Goal: Information Seeking & Learning: Learn about a topic

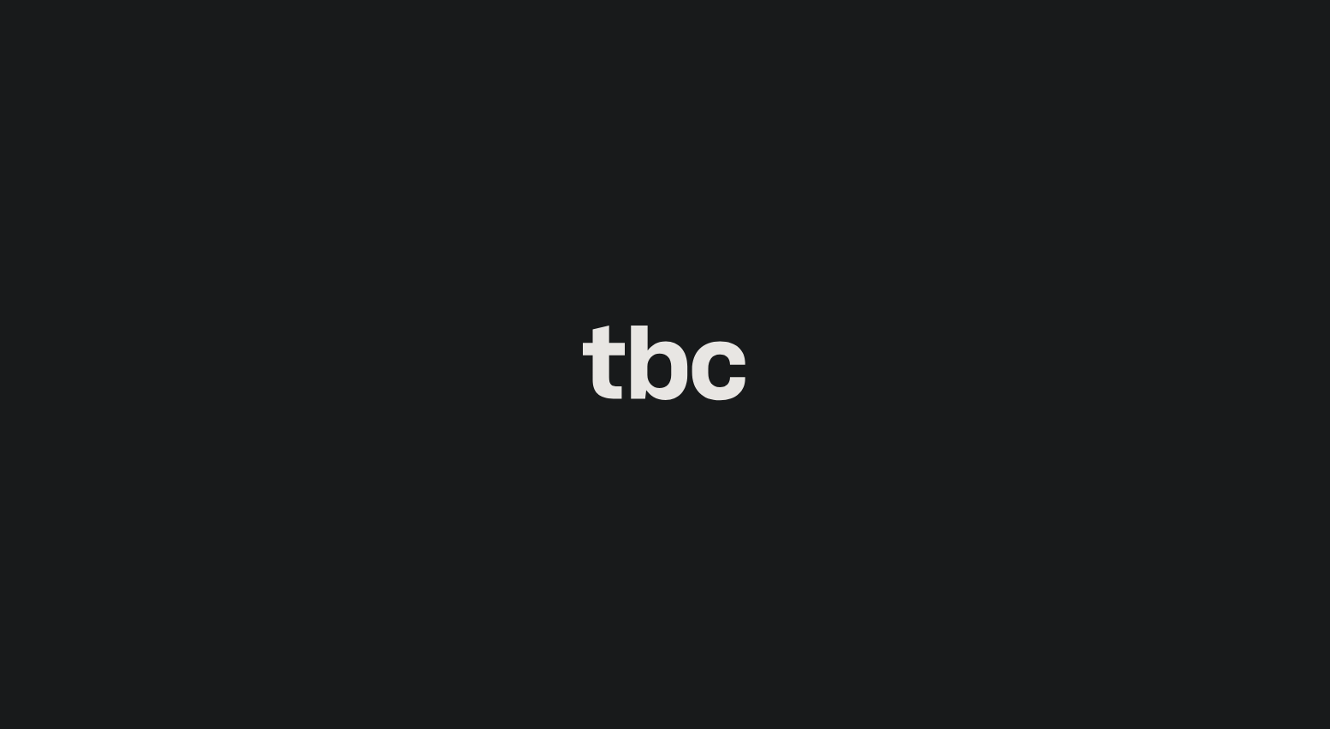
scroll to position [10, 0]
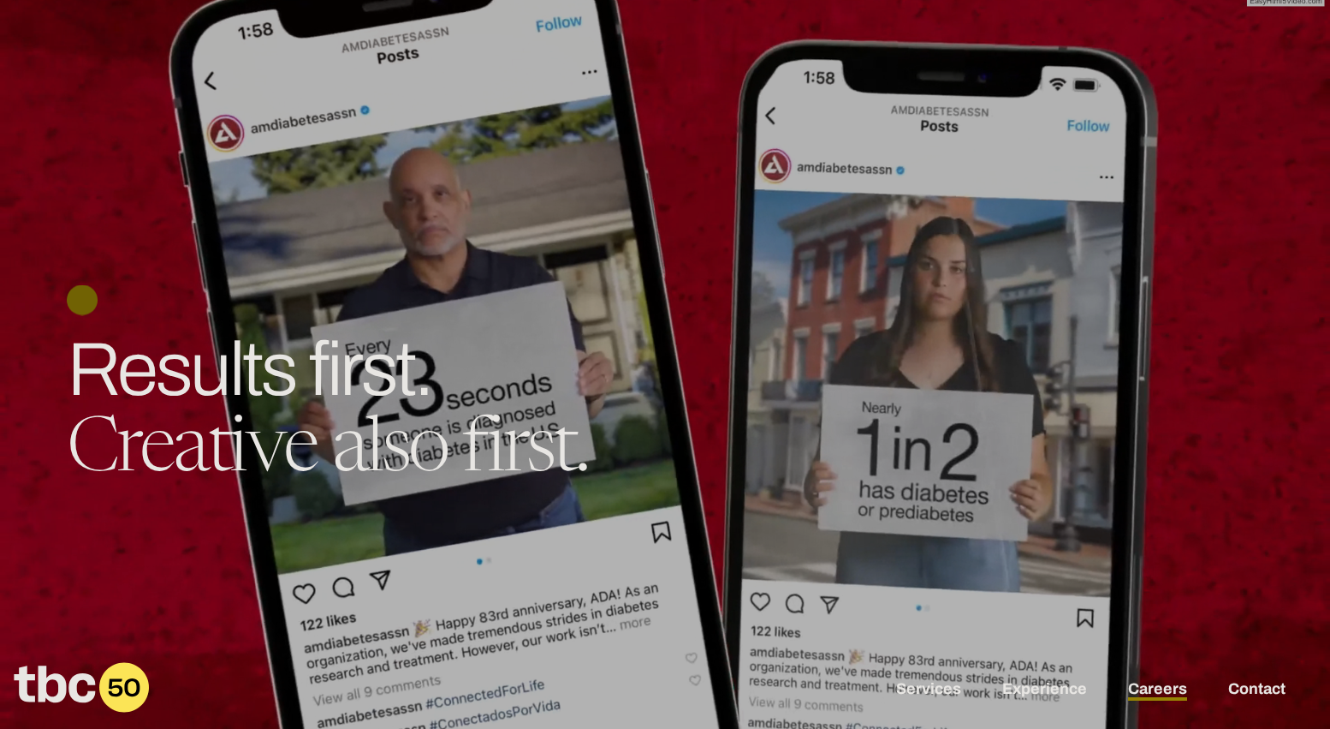
click at [1169, 688] on link "Careers" at bounding box center [1157, 690] width 59 height 21
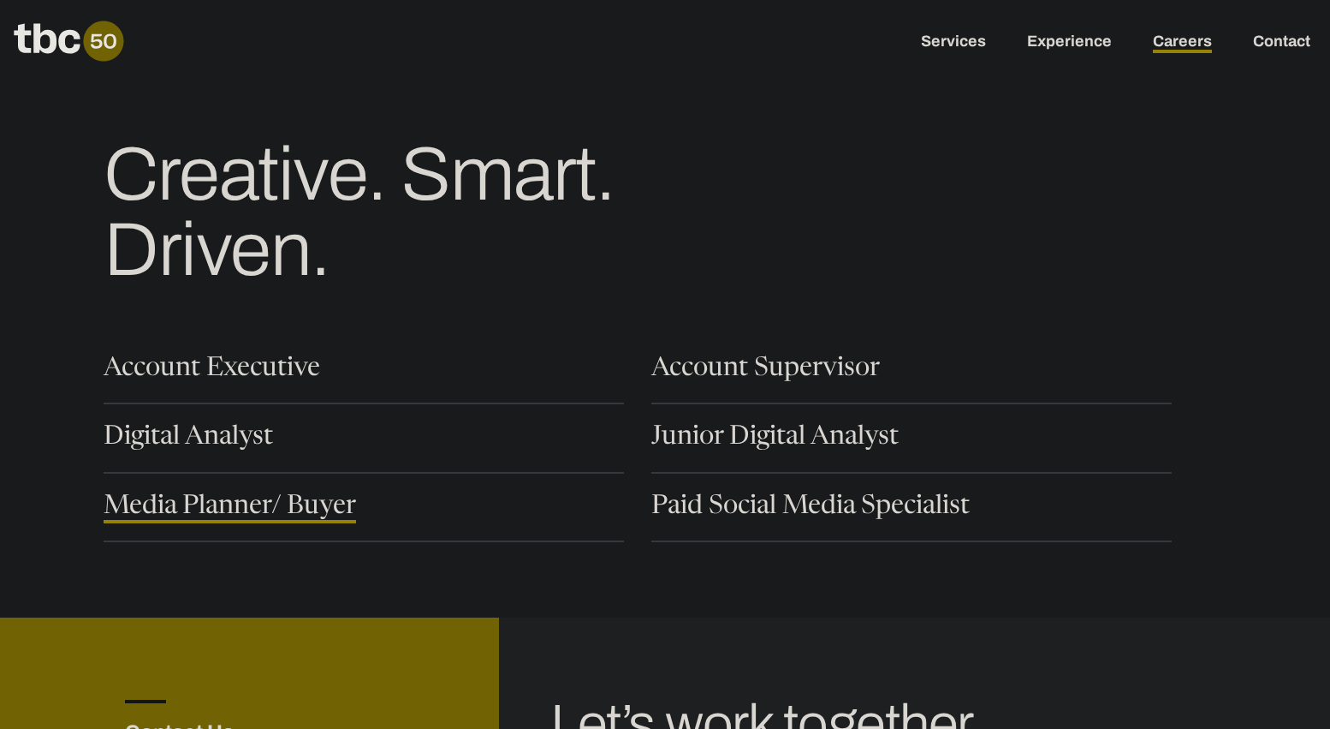
click at [292, 504] on link "Media Planner/ Buyer" at bounding box center [230, 508] width 253 height 29
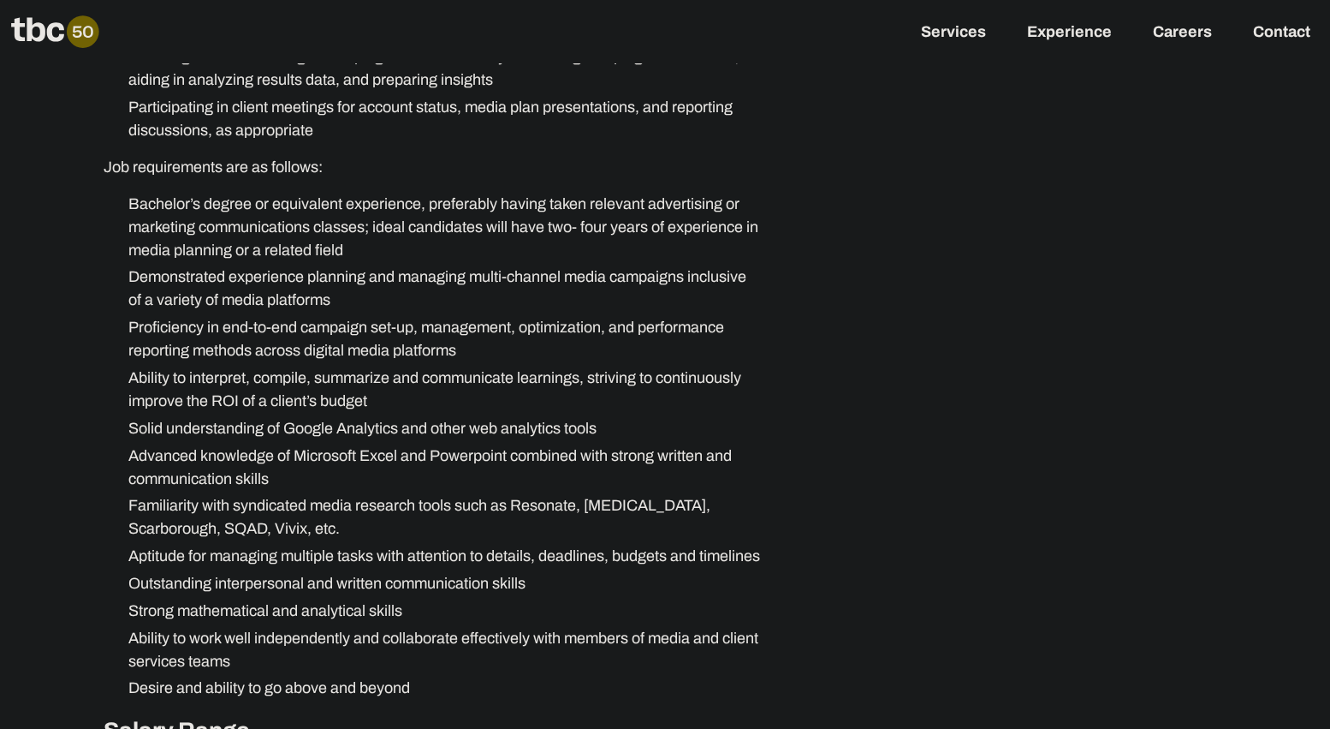
scroll to position [902, 0]
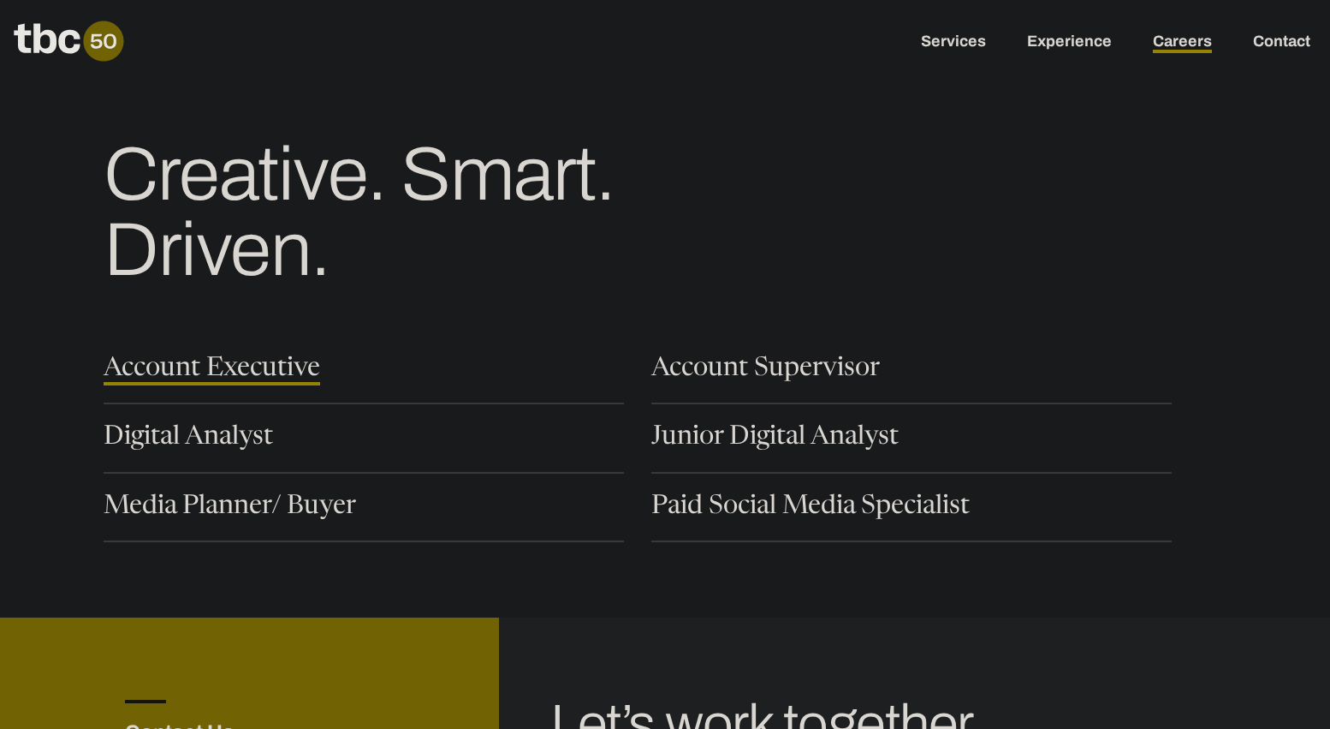
click at [224, 378] on link "Account Executive" at bounding box center [212, 370] width 217 height 29
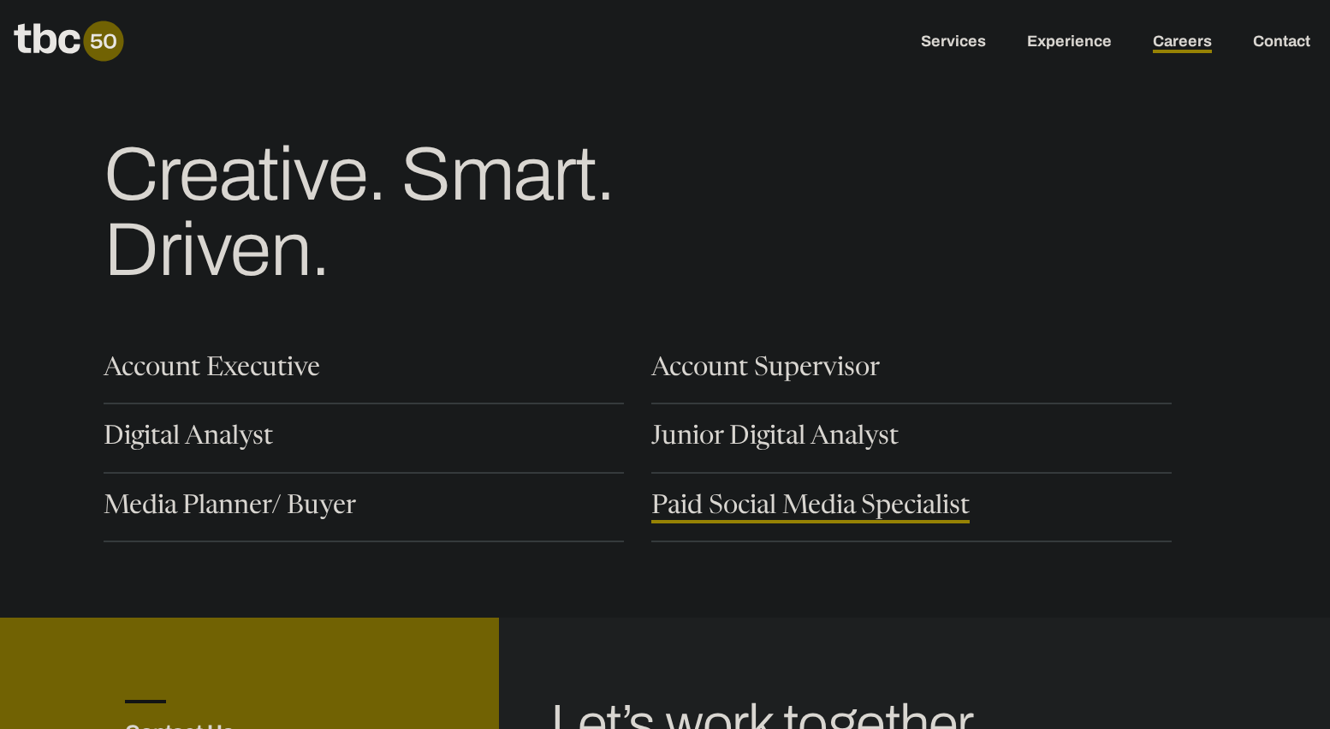
click at [819, 515] on link "Paid Social Media Specialist" at bounding box center [810, 508] width 318 height 29
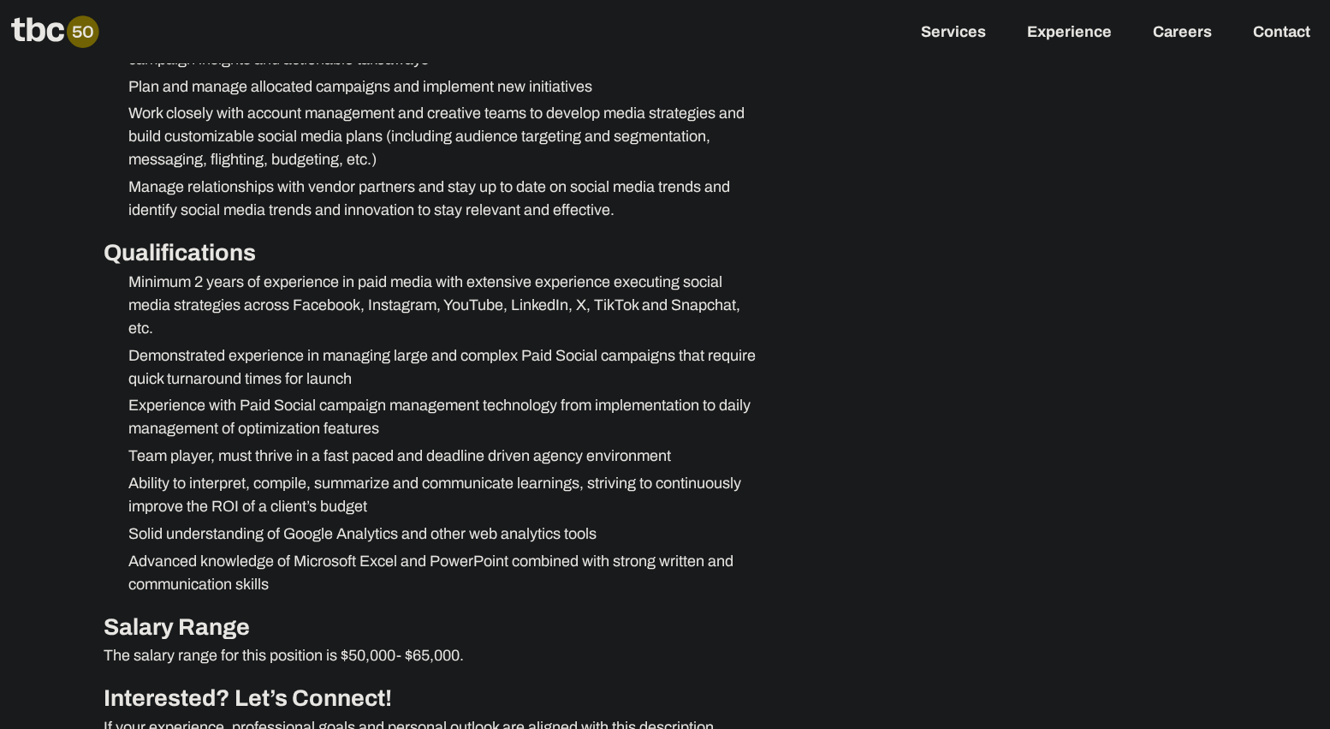
scroll to position [986, 0]
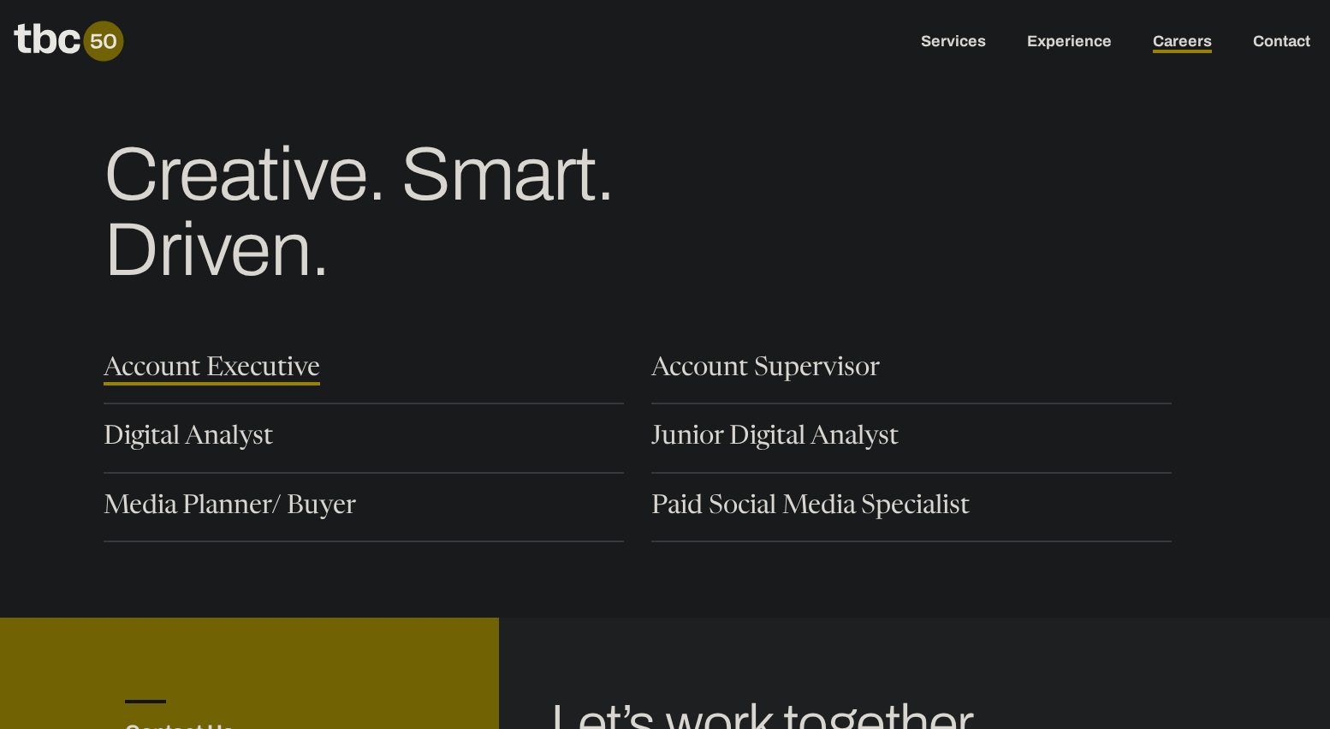
click at [193, 380] on link "Account Executive" at bounding box center [212, 370] width 217 height 29
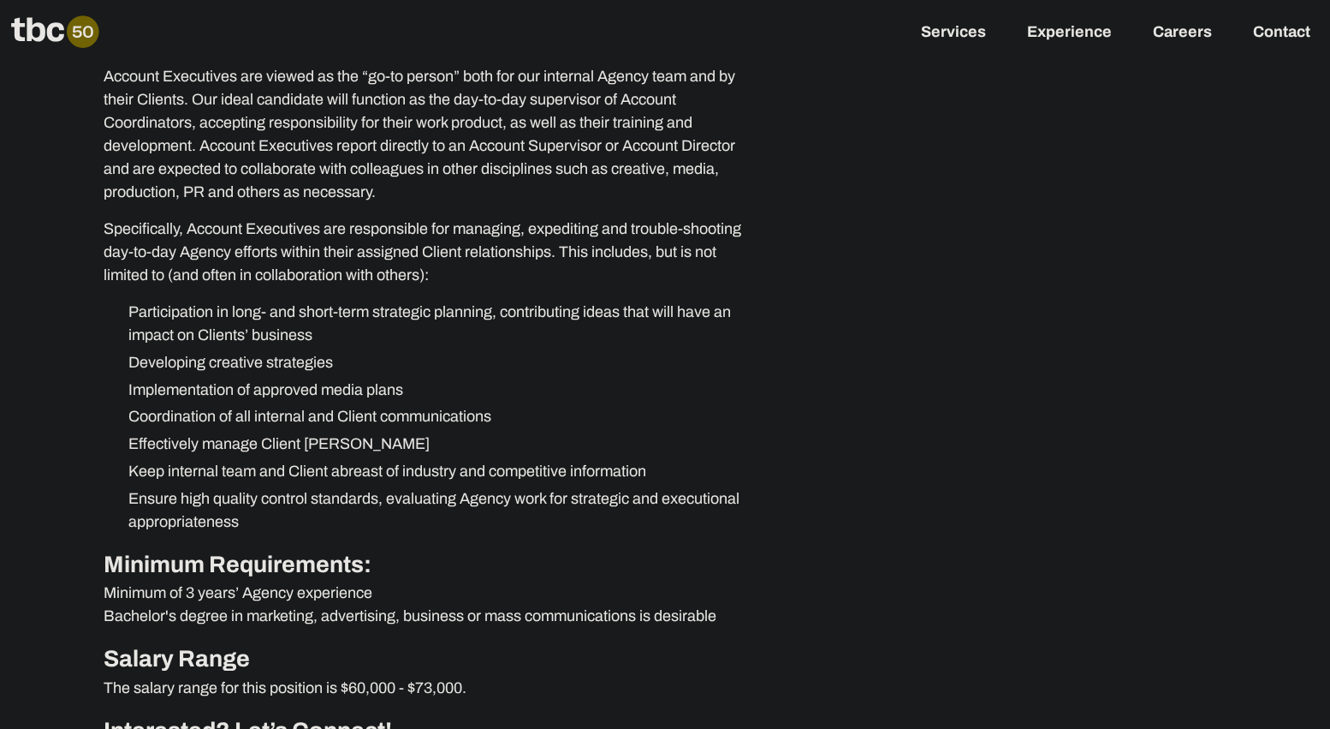
scroll to position [399, 0]
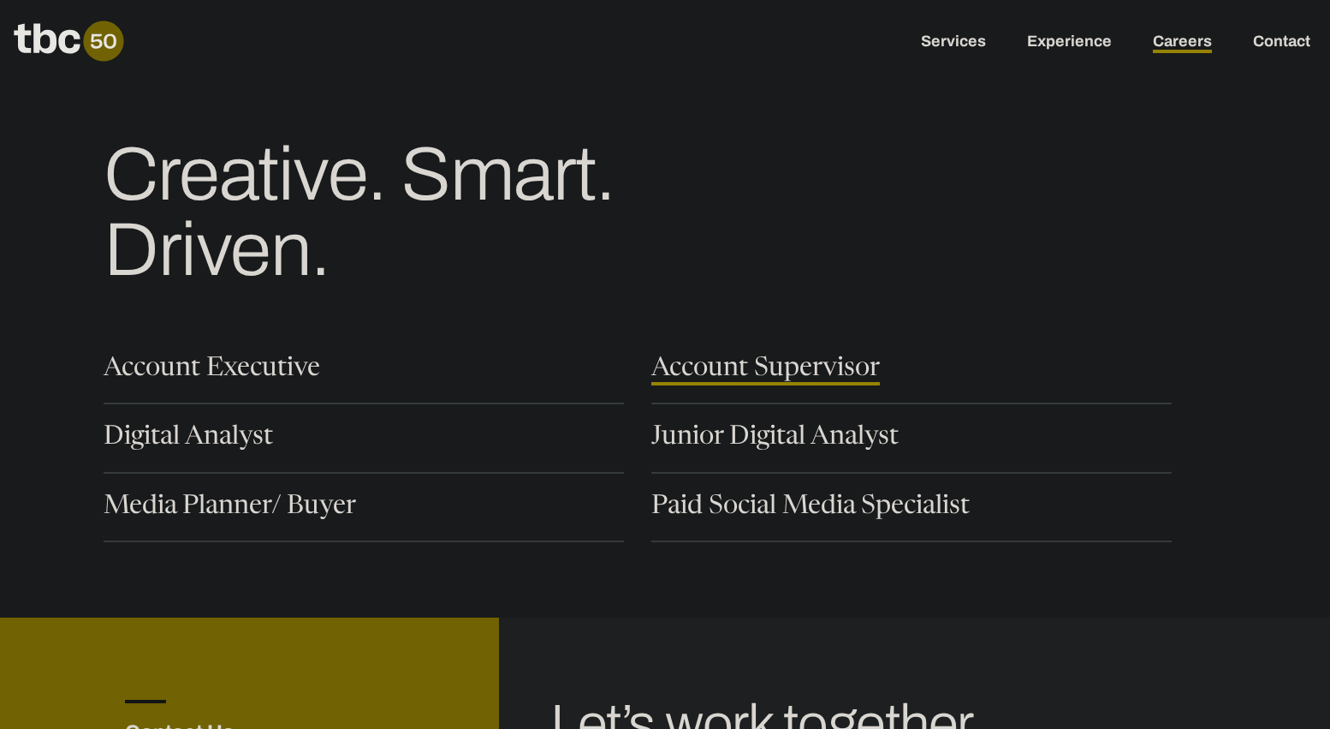
click at [706, 374] on link "Account Supervisor" at bounding box center [765, 370] width 229 height 29
click at [282, 521] on link "Media Planner/ Buyer" at bounding box center [230, 508] width 253 height 29
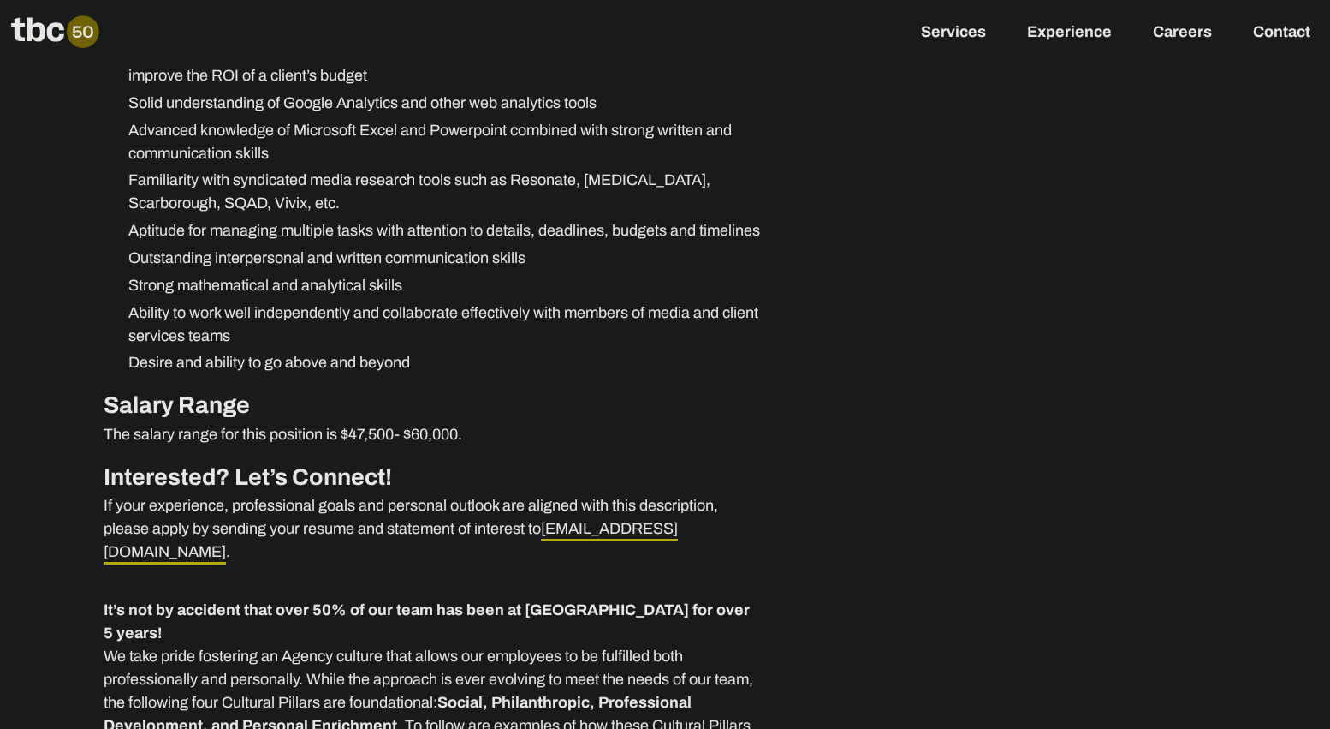
scroll to position [1206, 0]
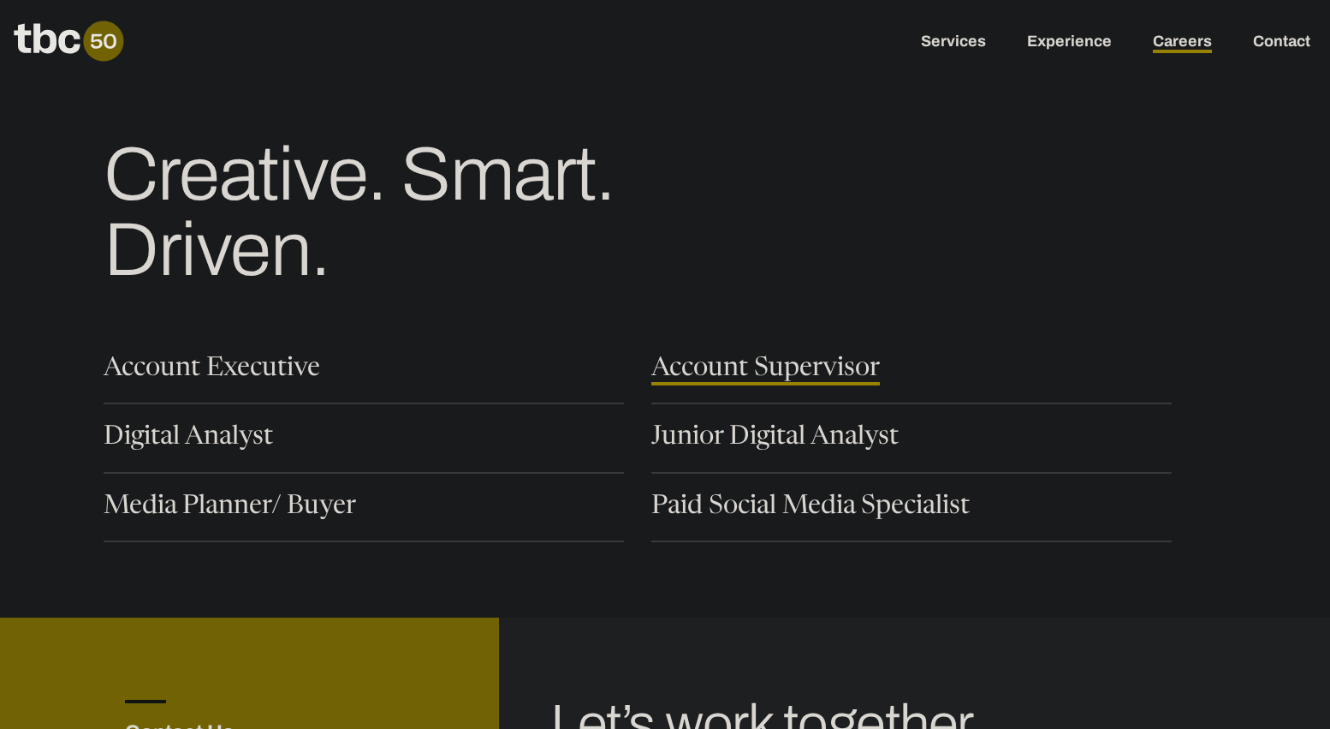
click at [740, 366] on link "Account Supervisor" at bounding box center [765, 370] width 229 height 29
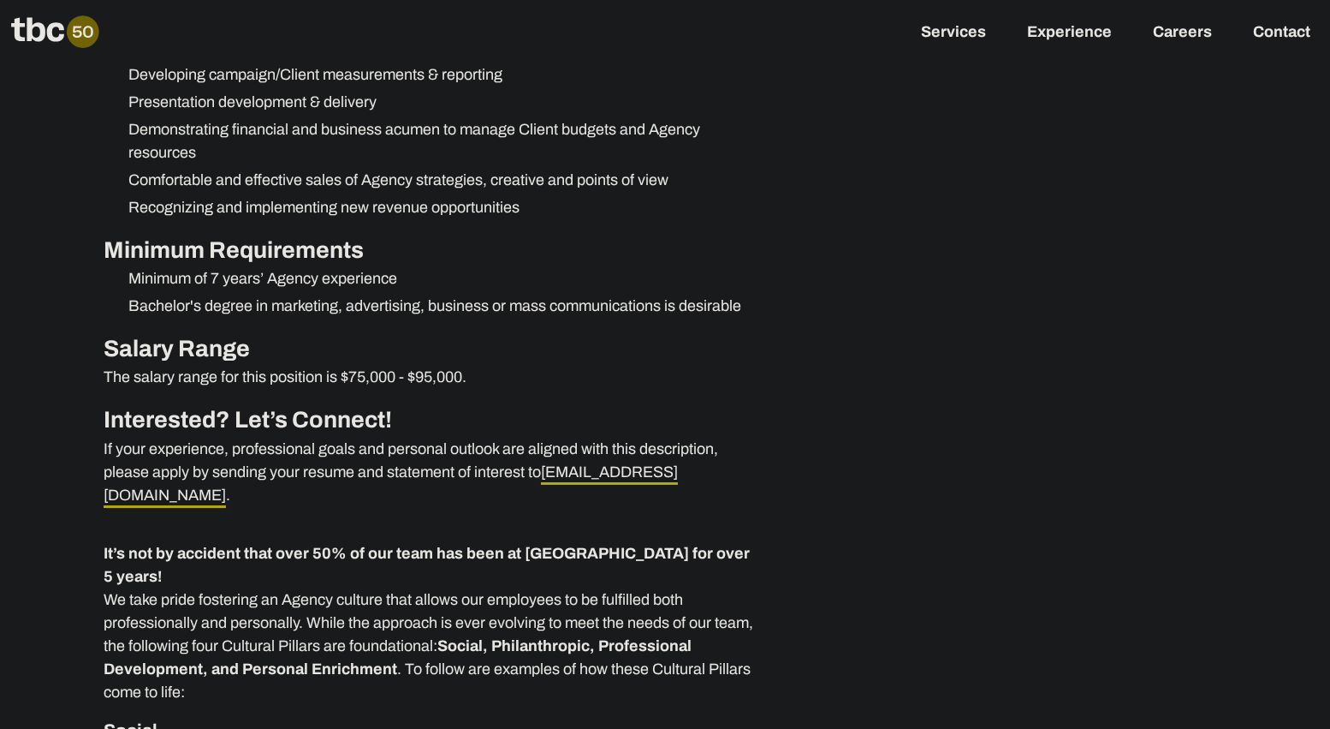
scroll to position [858, 0]
